Goal: Information Seeking & Learning: Learn about a topic

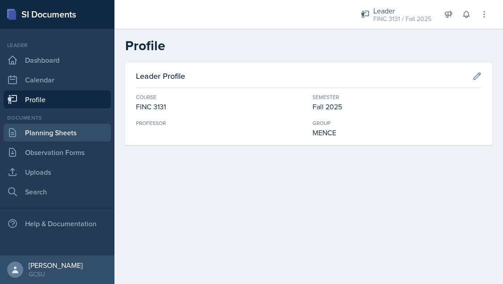
click at [76, 127] on link "Planning Sheets" at bounding box center [57, 132] width 107 height 18
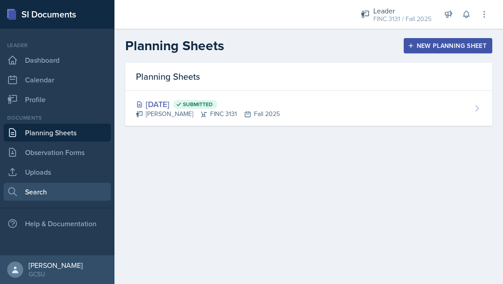
click at [45, 186] on link "Search" at bounding box center [57, 192] width 107 height 18
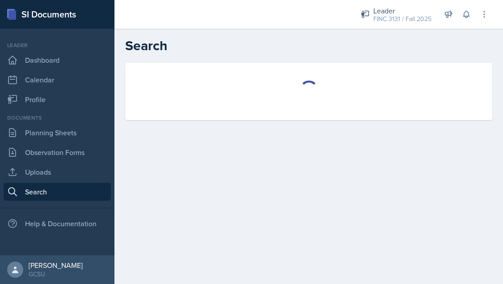
select select "all"
select select "1"
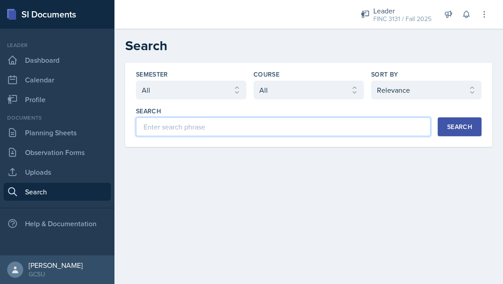
click at [200, 132] on input at bounding box center [283, 126] width 295 height 19
type input "F"
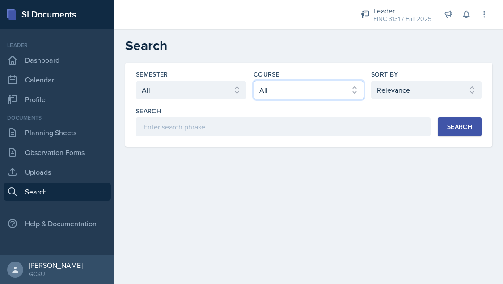
click at [283, 85] on select "Select course All ACCT 3101 ACCT 3102 ASTR 1000 BIOL 1100 BIOL 1107 BIOL 1108 B…" at bounding box center [309, 90] width 110 height 19
select select "6e980457-ae96-48c6-87a0-7a1167454bc8"
click at [254, 81] on select "Select course All ACCT 3101 ACCT 3102 ASTR 1000 BIOL 1100 BIOL 1107 BIOL 1108 B…" at bounding box center [309, 90] width 110 height 19
click at [459, 123] on div "Search" at bounding box center [459, 126] width 25 height 7
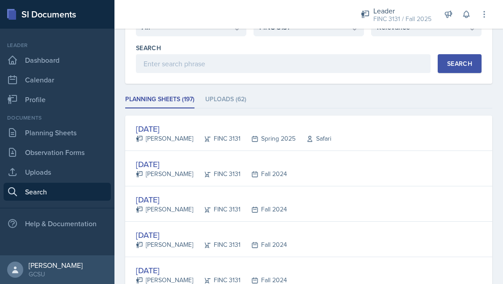
scroll to position [64, 0]
click at [228, 92] on li "Uploads (62)" at bounding box center [225, 98] width 41 height 17
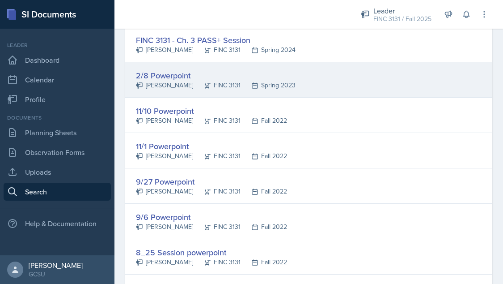
scroll to position [154, 0]
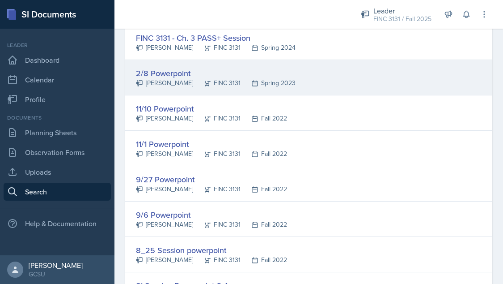
click at [169, 74] on div "2/8 Powerpoint" at bounding box center [216, 73] width 160 height 12
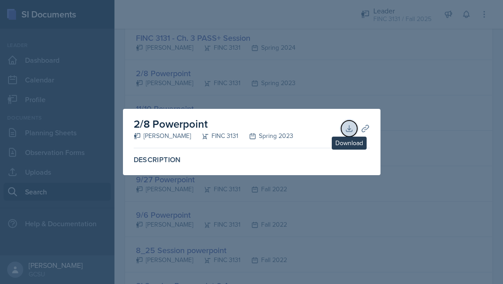
click at [348, 130] on icon at bounding box center [349, 128] width 9 height 9
click at [393, 245] on div at bounding box center [251, 142] width 503 height 284
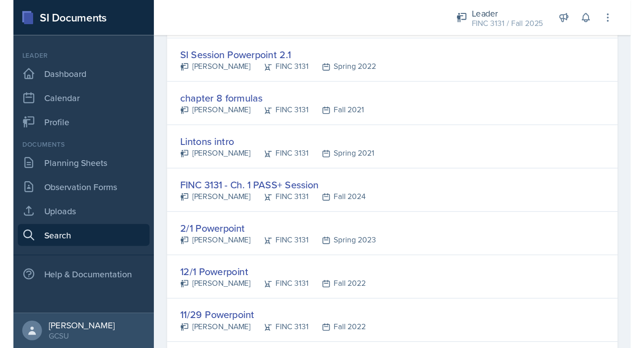
scroll to position [465, 0]
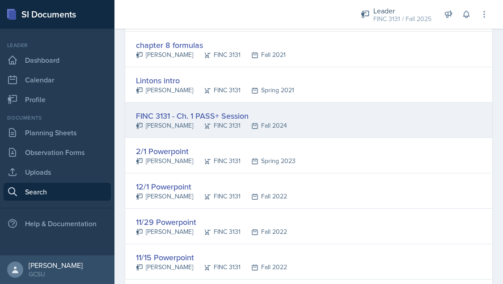
click at [179, 117] on div "FINC 3131 - Ch. 1 PASS+ Session" at bounding box center [211, 116] width 151 height 12
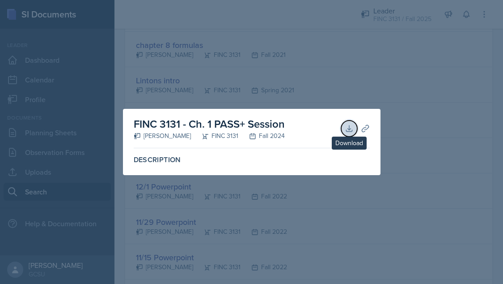
click at [350, 128] on icon at bounding box center [349, 128] width 9 height 9
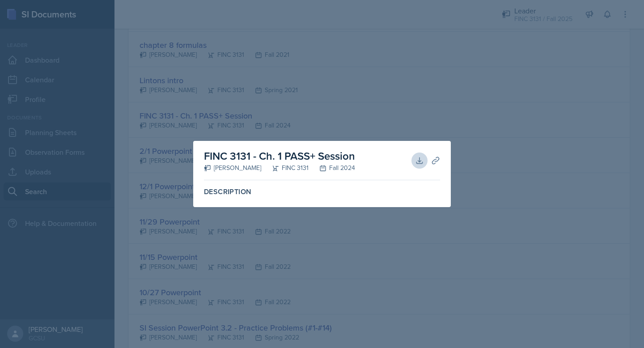
click at [455, 102] on div at bounding box center [322, 174] width 644 height 348
